Goal: Task Accomplishment & Management: Use online tool/utility

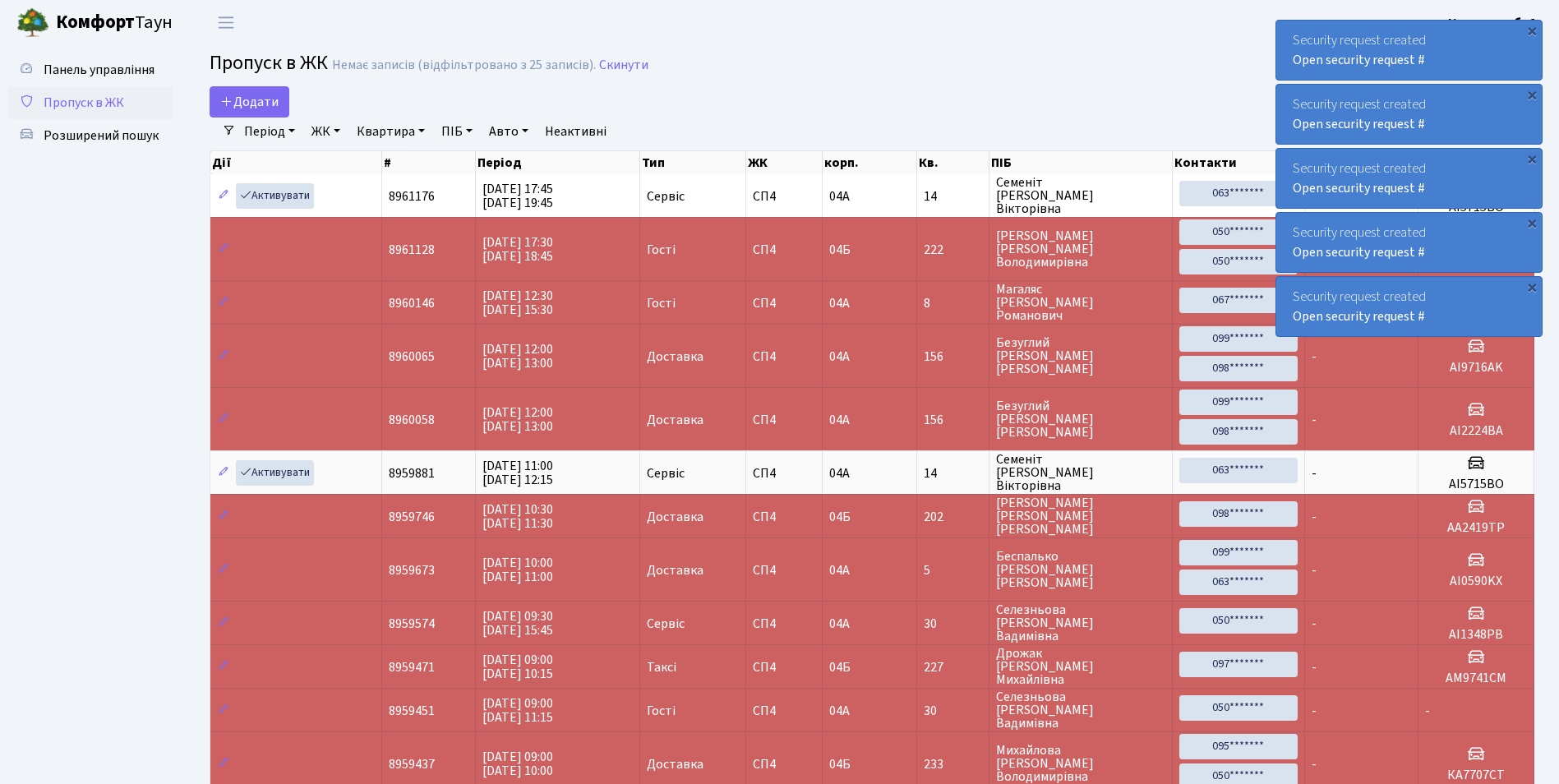
select select "25"
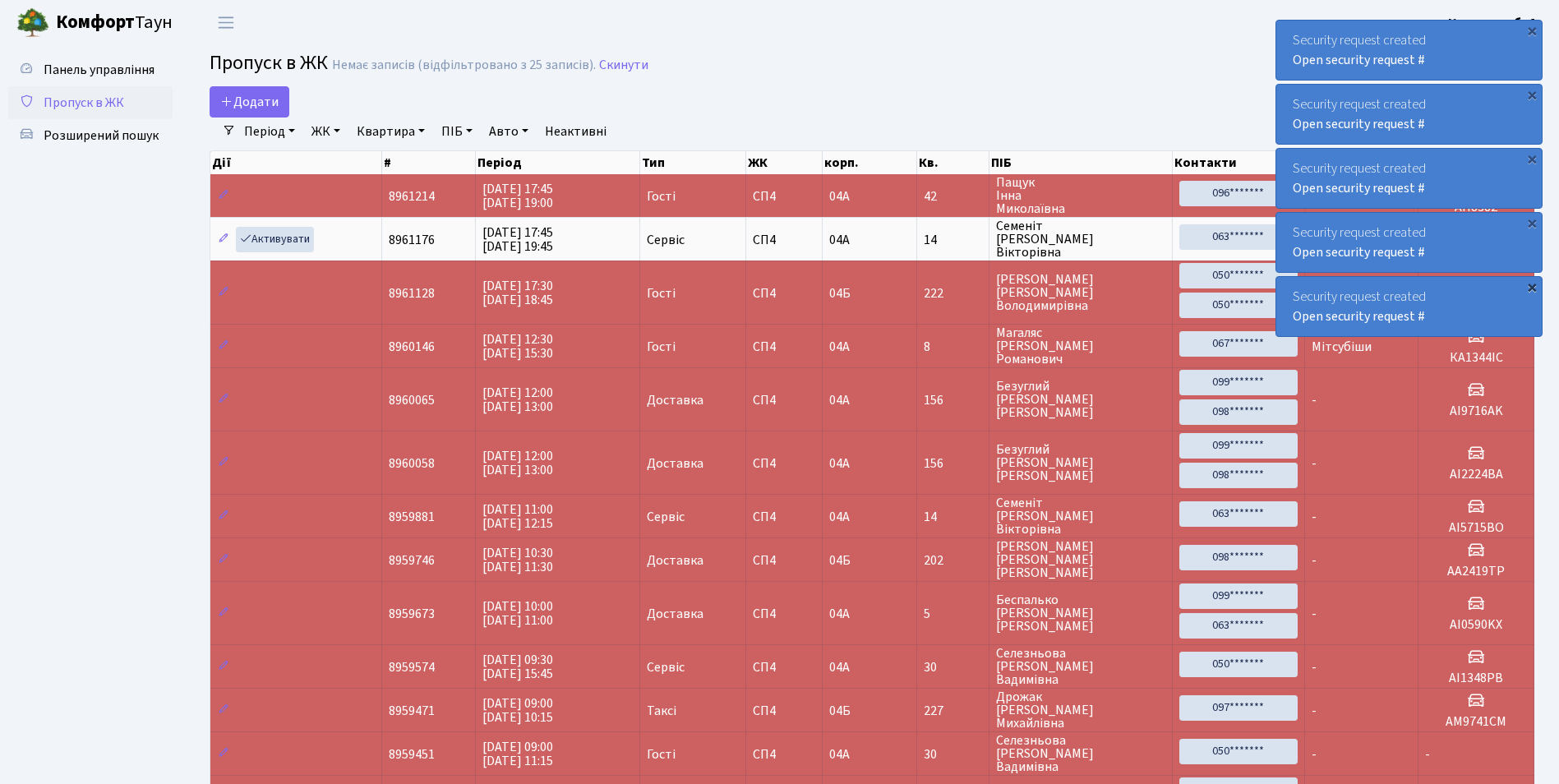
click at [1530, 292] on div "×" at bounding box center [1532, 287] width 17 height 17
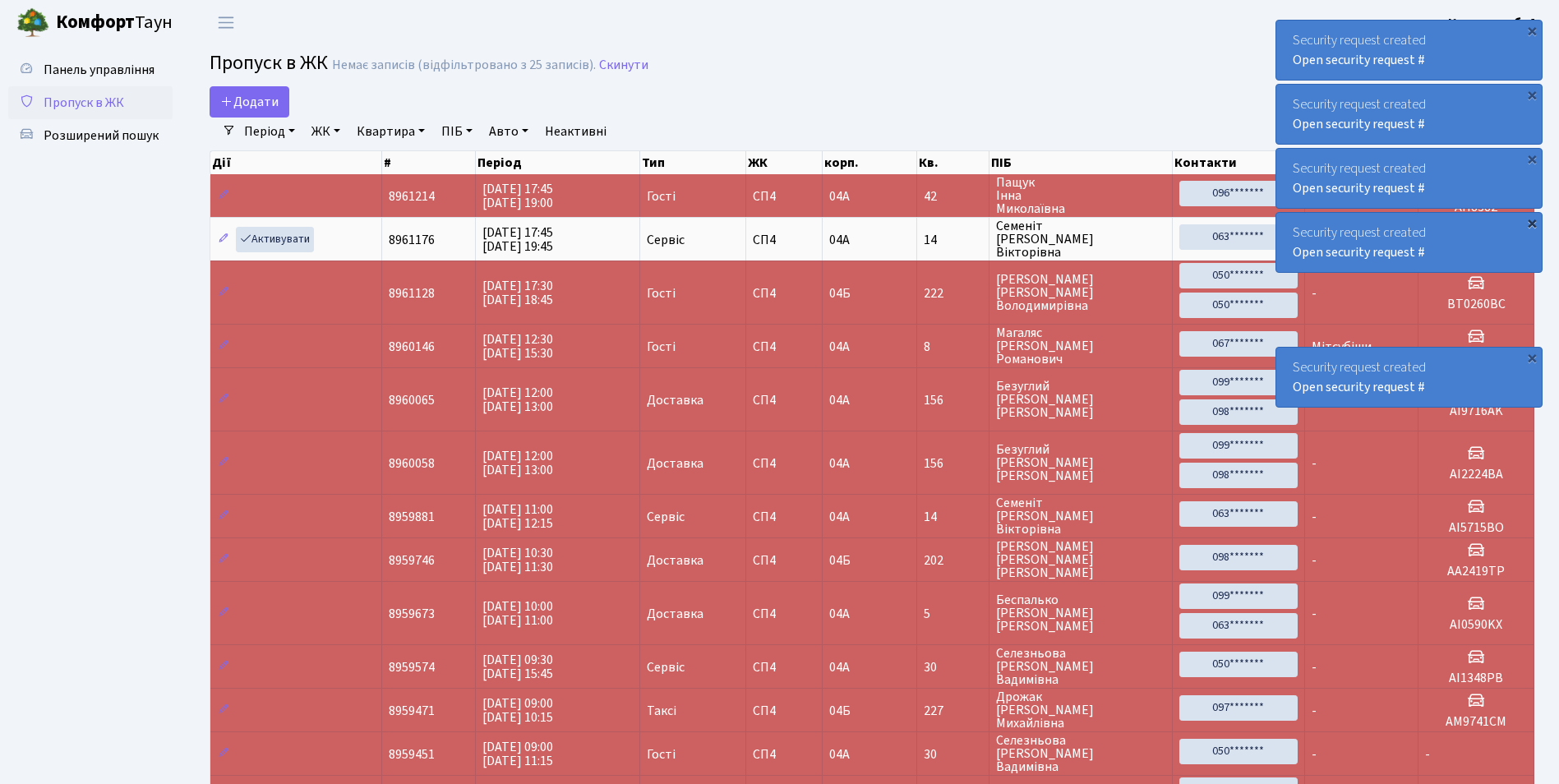
click at [1532, 225] on div "×" at bounding box center [1532, 223] width 17 height 17
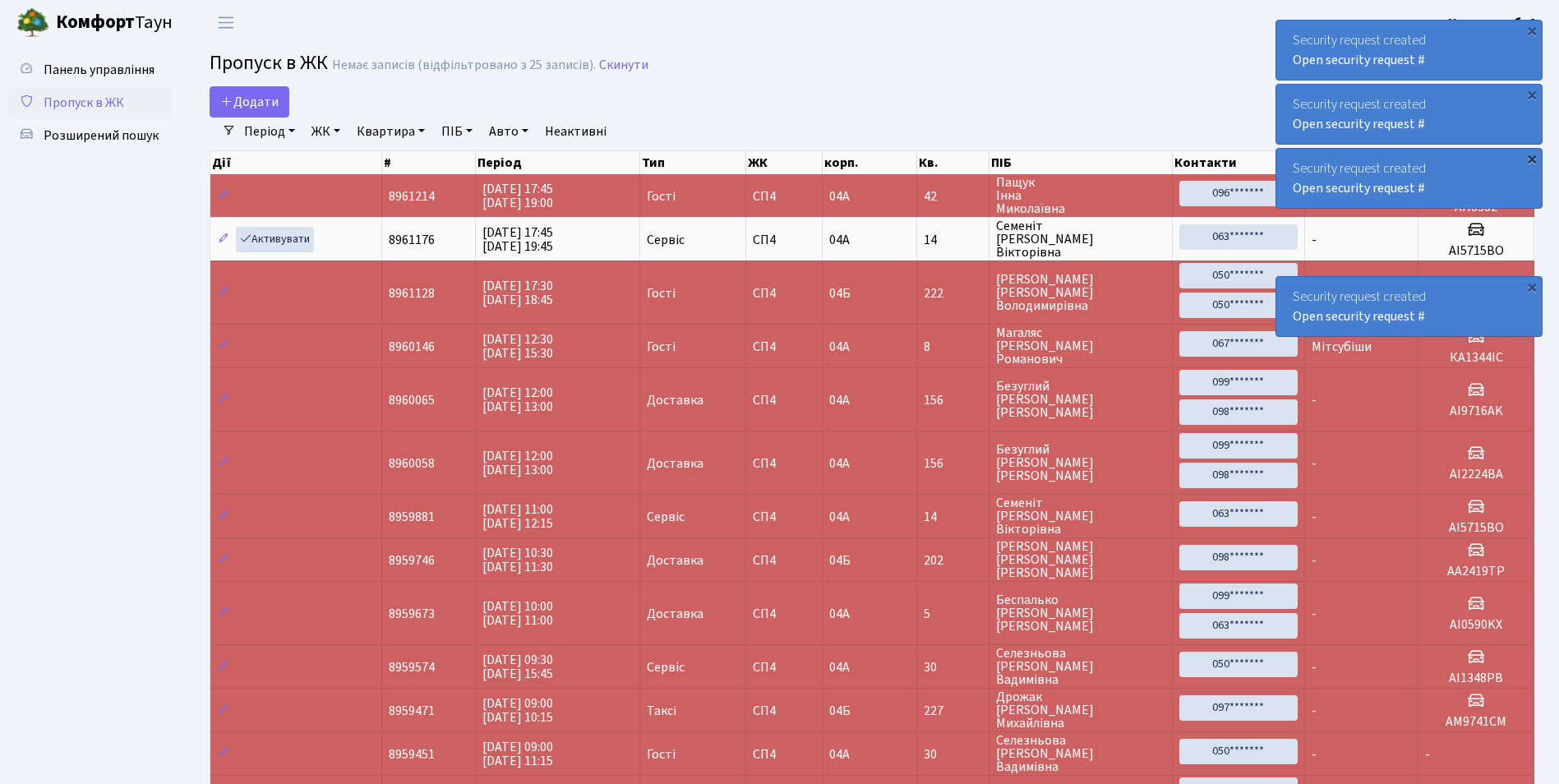
click at [1535, 151] on div "×" at bounding box center [1532, 159] width 17 height 17
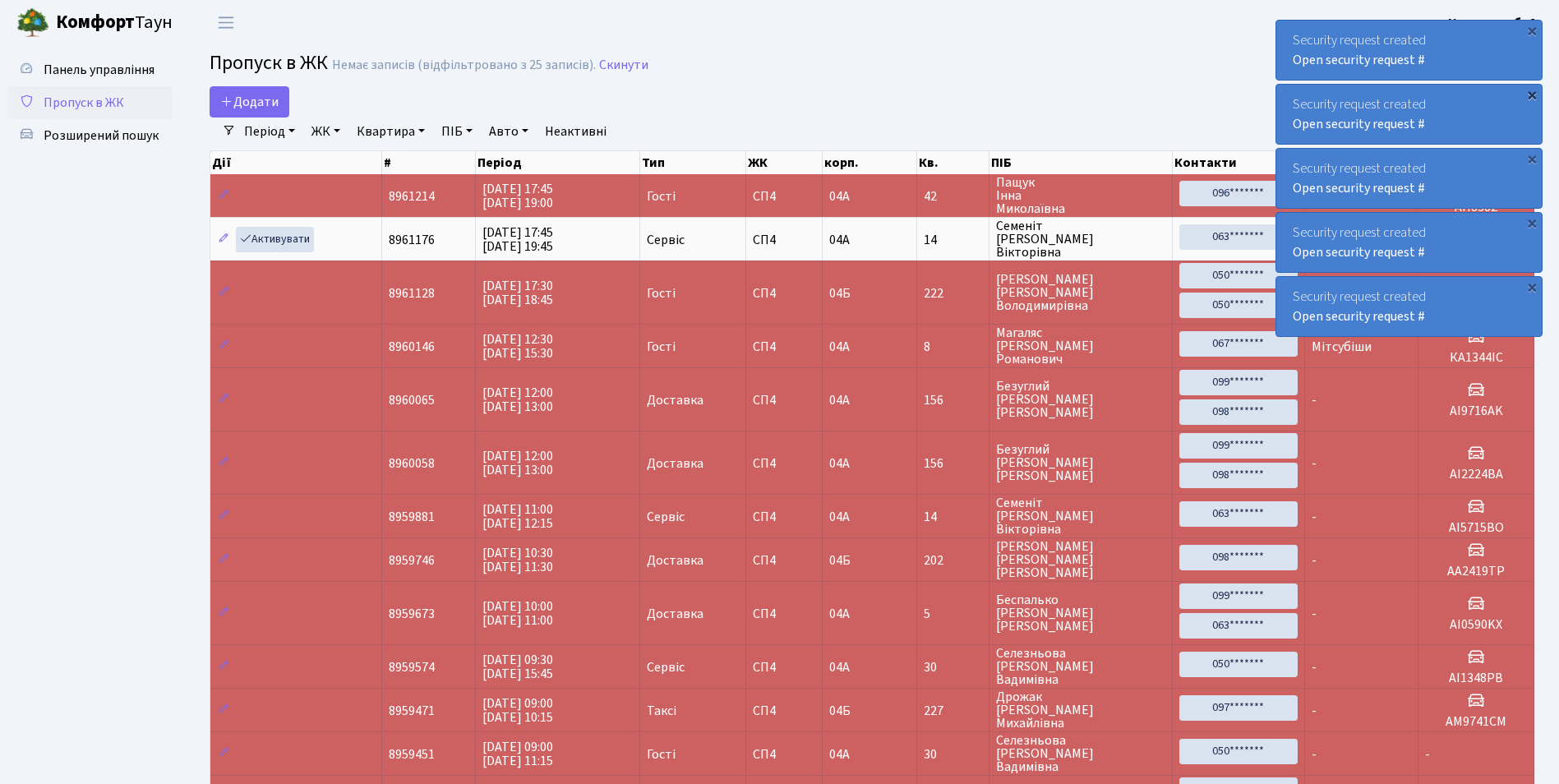
click at [1535, 87] on div "×" at bounding box center [1532, 95] width 17 height 17
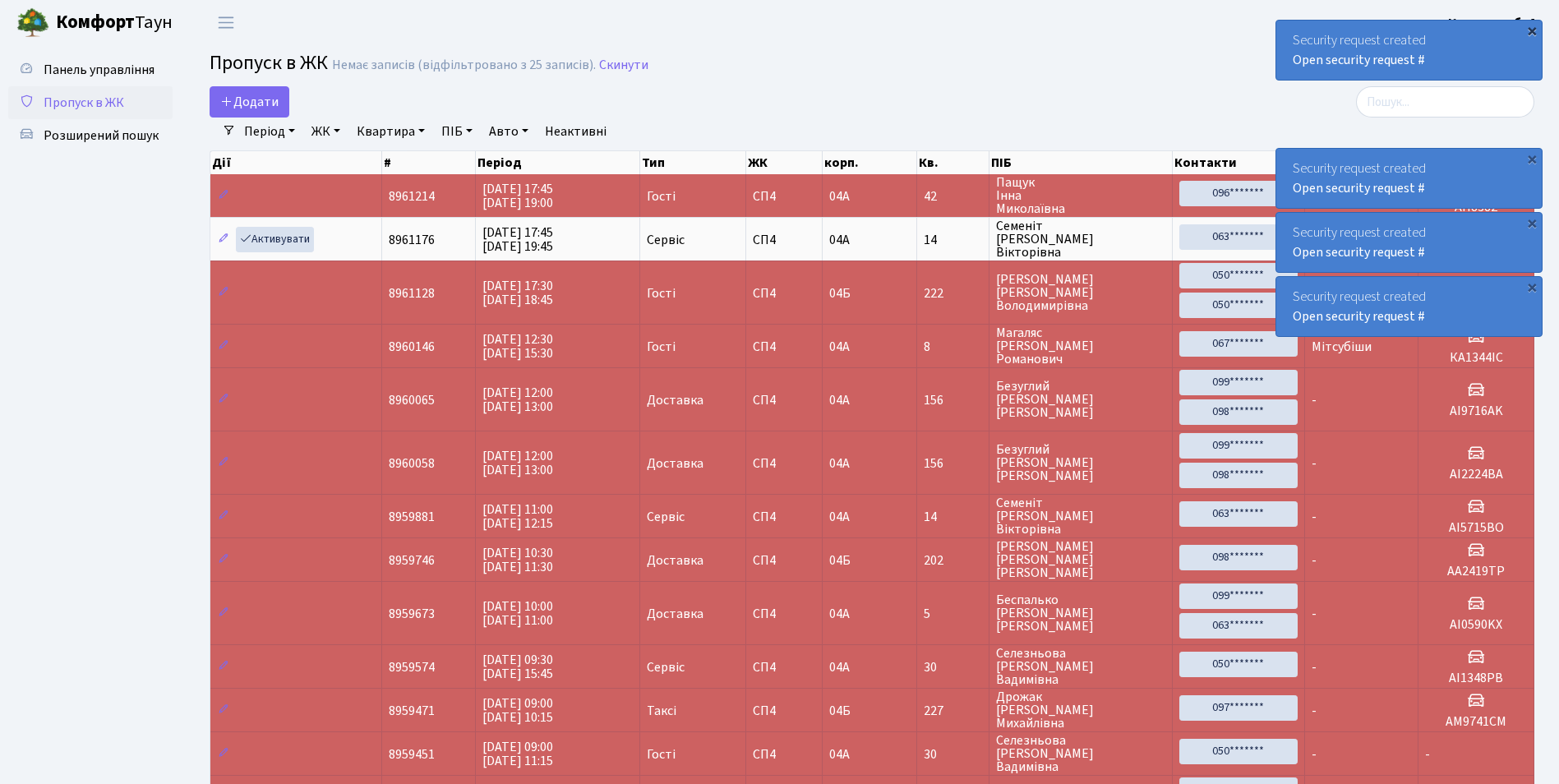
click at [1535, 29] on div "×" at bounding box center [1532, 30] width 17 height 17
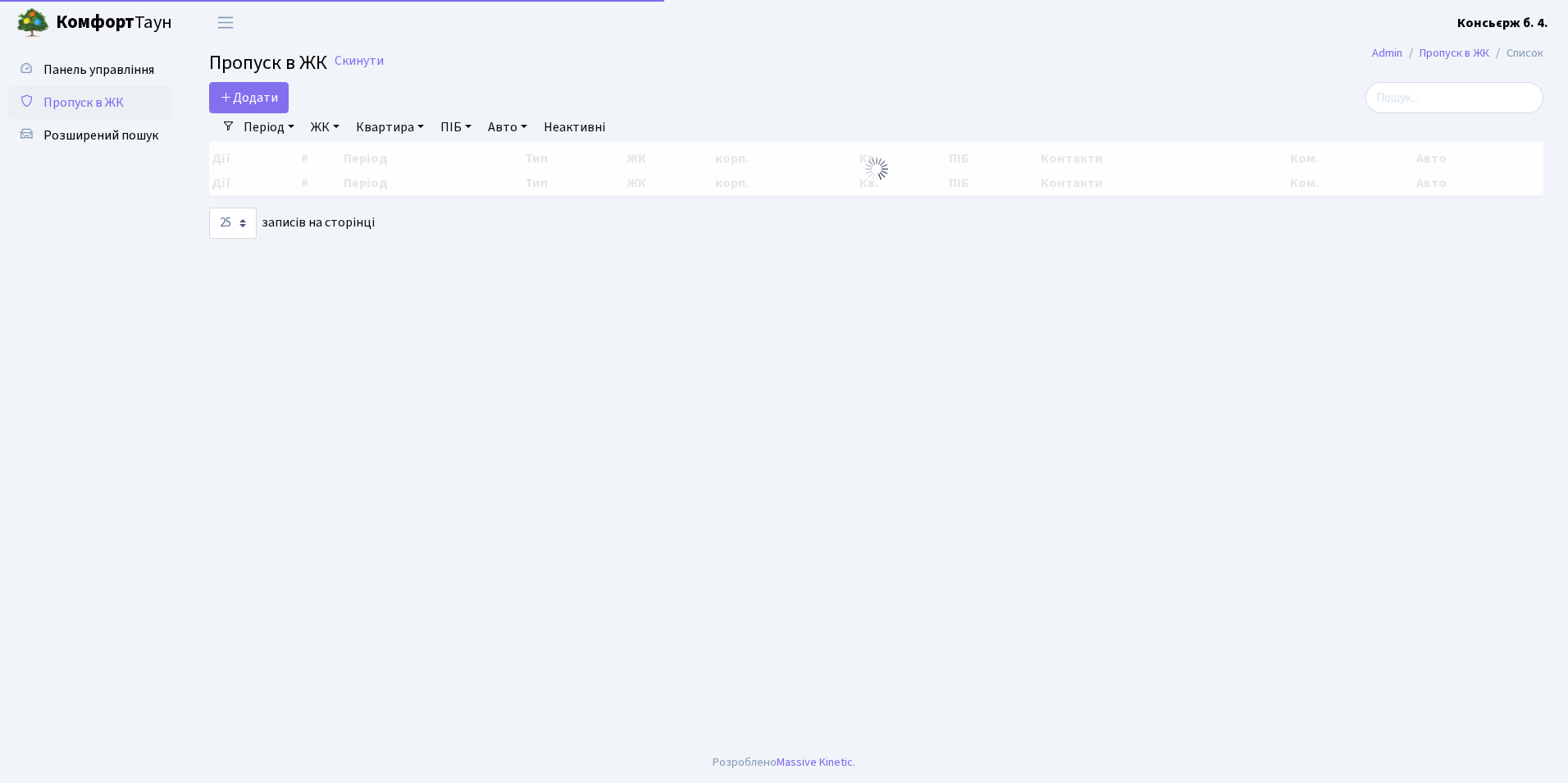
select select "25"
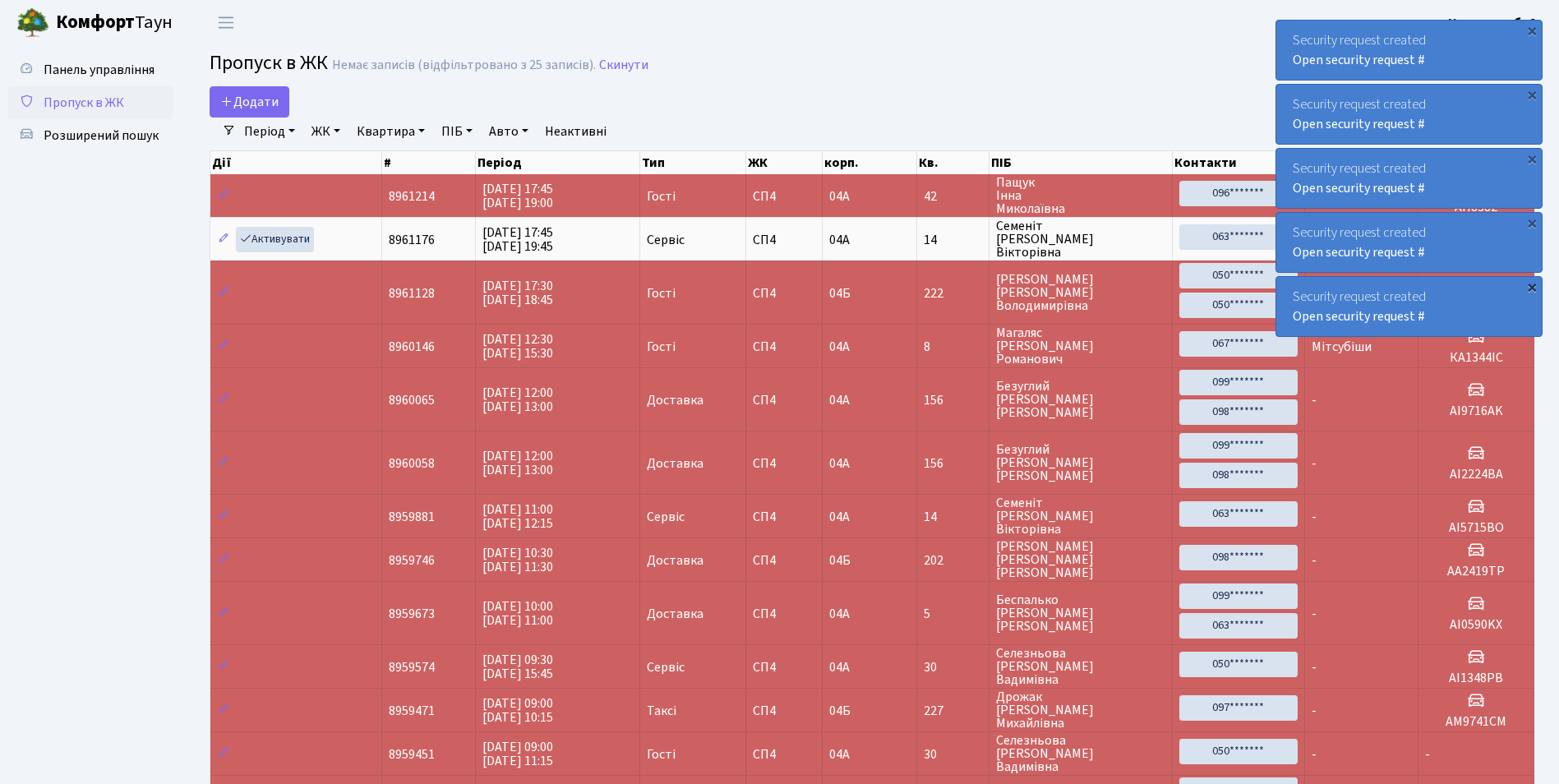
click at [1535, 287] on div "×" at bounding box center [1532, 287] width 17 height 17
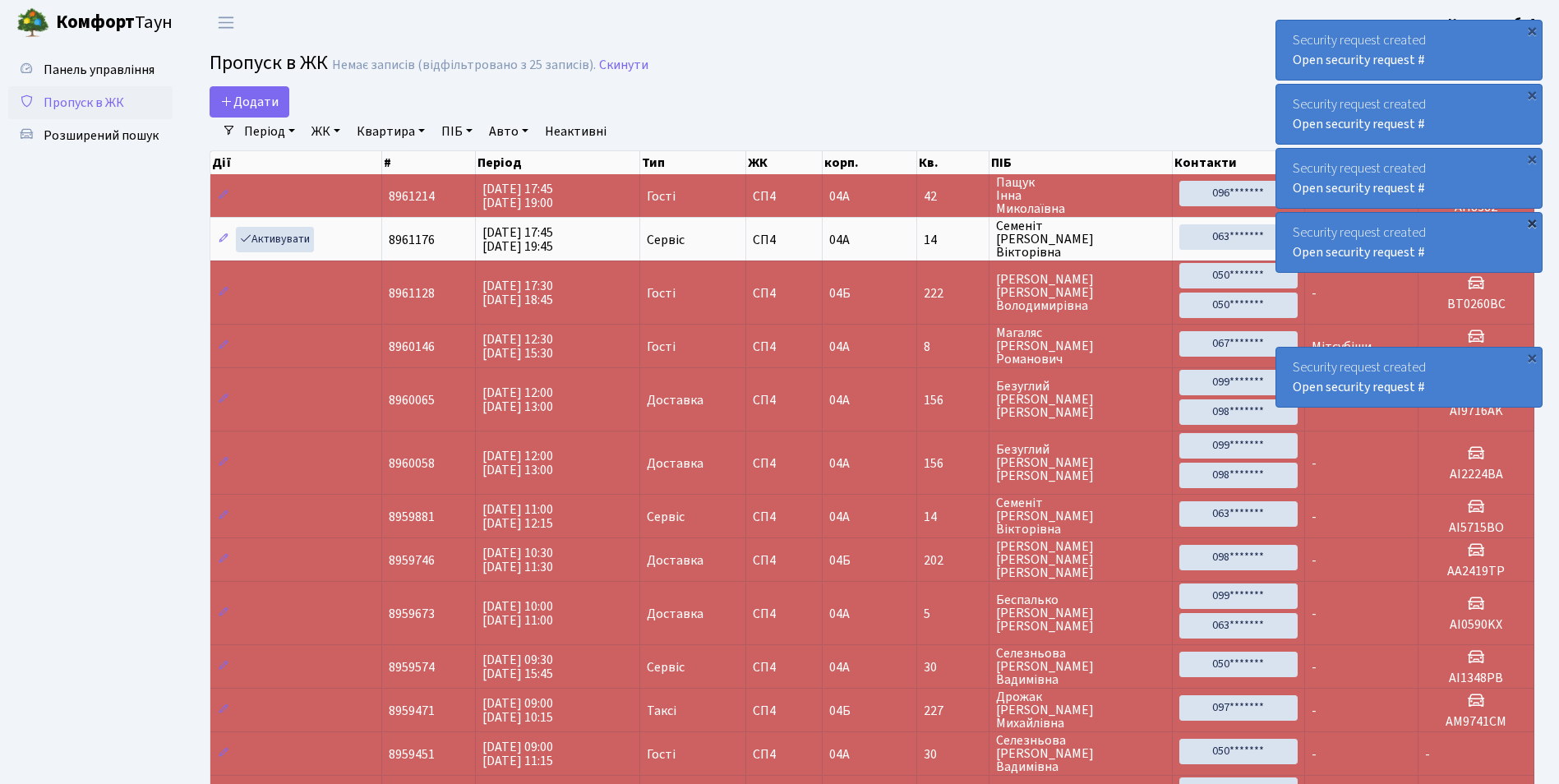
click at [1533, 220] on div "×" at bounding box center [1532, 223] width 17 height 17
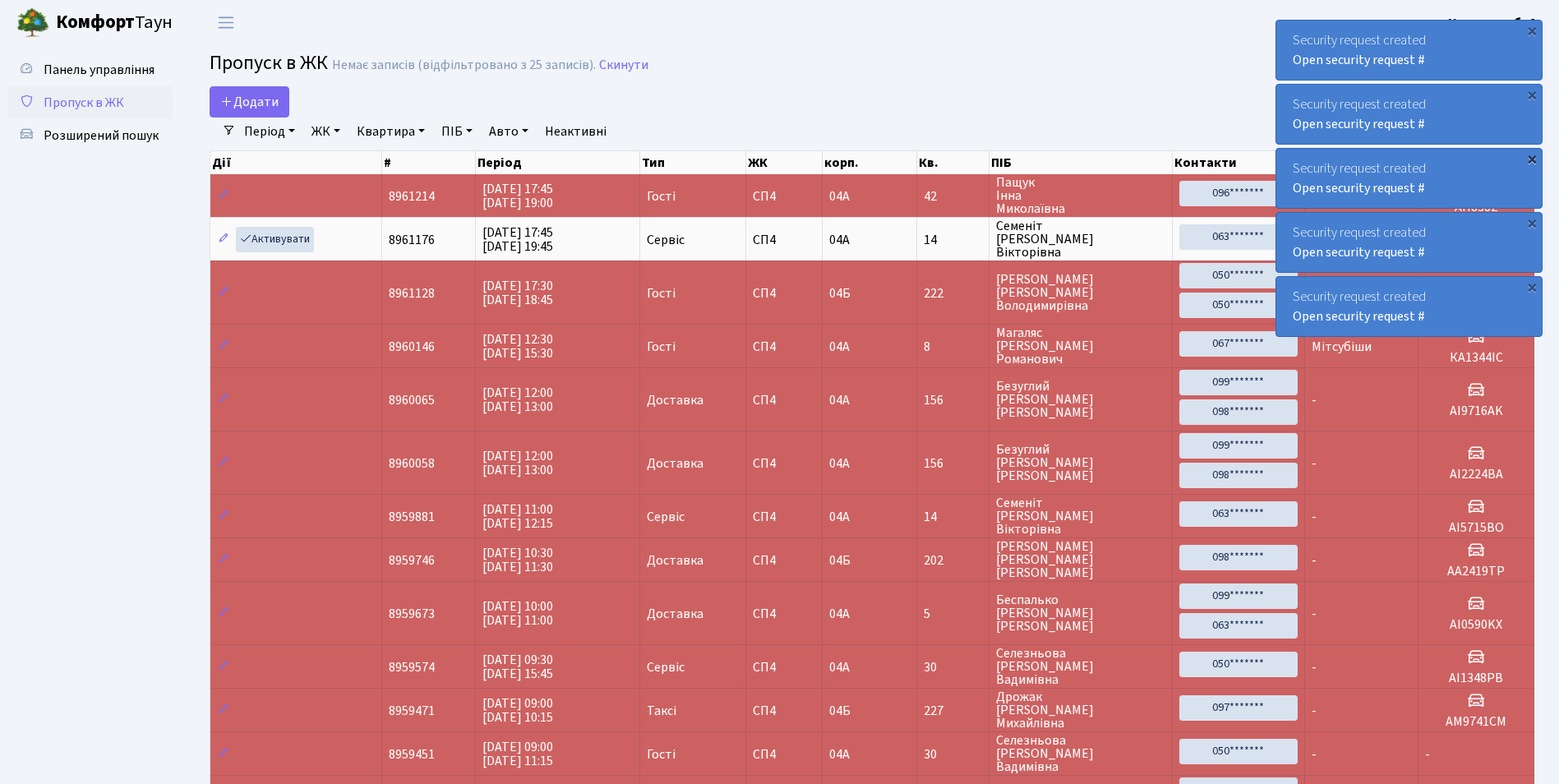
click at [1533, 162] on div "×" at bounding box center [1532, 159] width 17 height 17
click at [1533, 87] on div "×" at bounding box center [1532, 95] width 17 height 17
click at [1535, 29] on div "×" at bounding box center [1532, 30] width 17 height 17
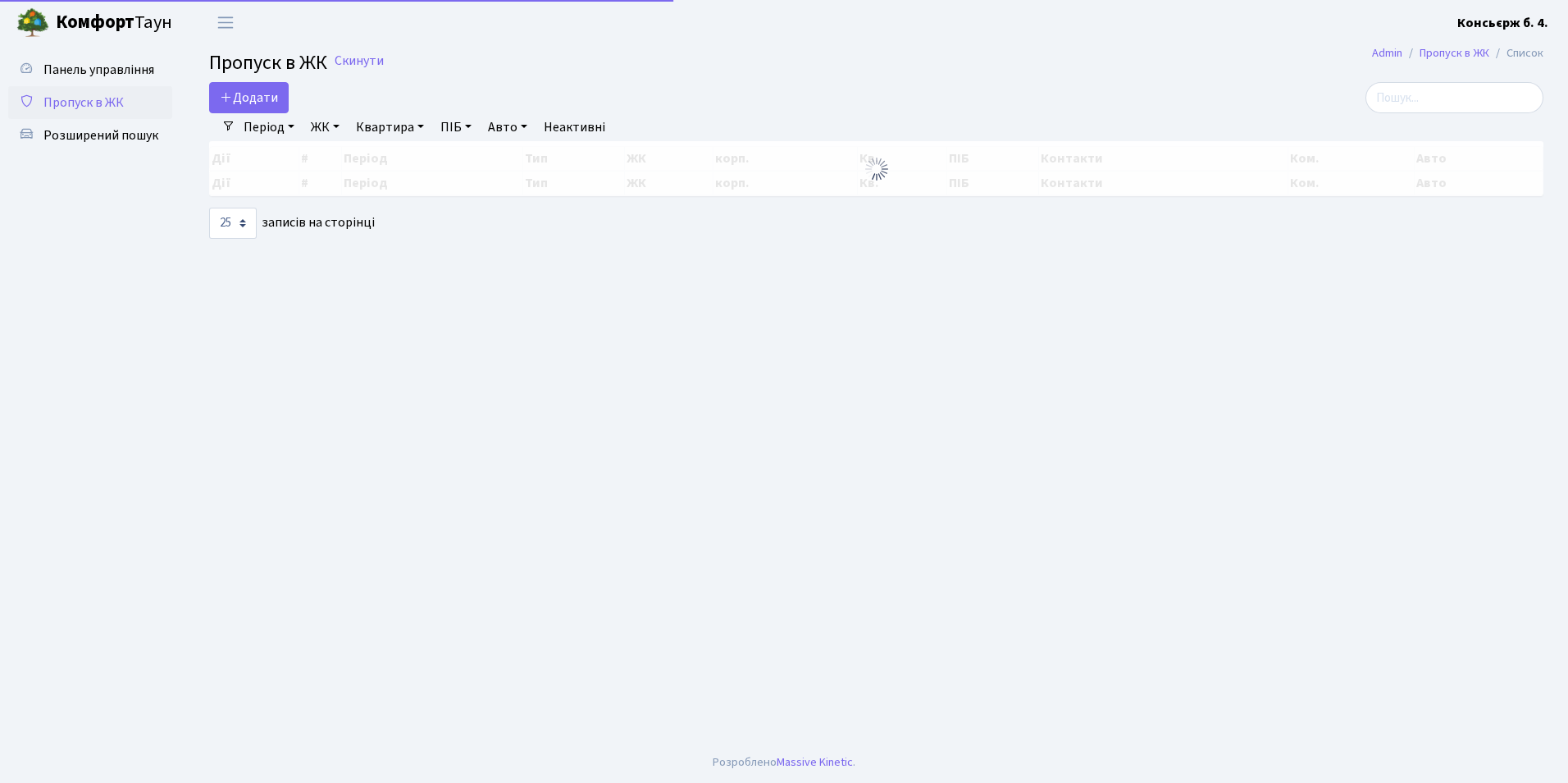
select select "25"
